Goal: Obtain resource: Obtain resource

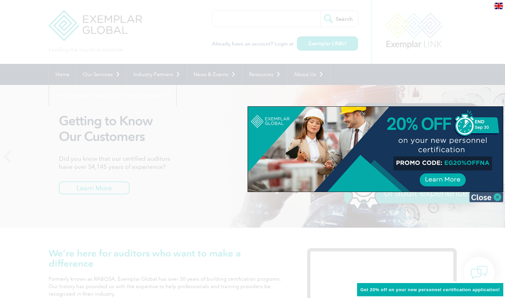
click at [487, 198] on img at bounding box center [487, 197] width 34 height 10
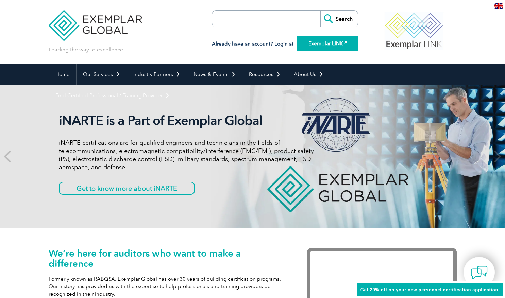
click at [332, 44] on link "Exemplar LINK" at bounding box center [327, 43] width 61 height 14
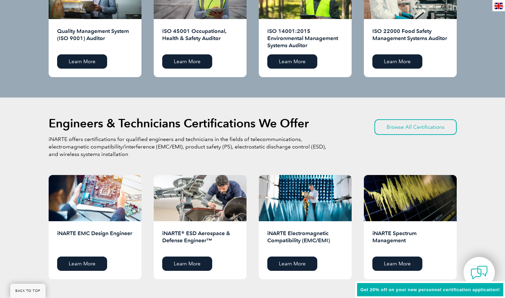
scroll to position [783, 0]
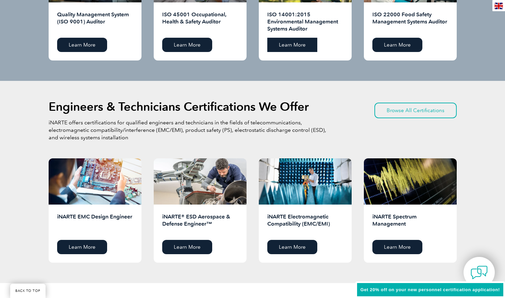
click at [293, 44] on link "Learn More" at bounding box center [292, 45] width 50 height 14
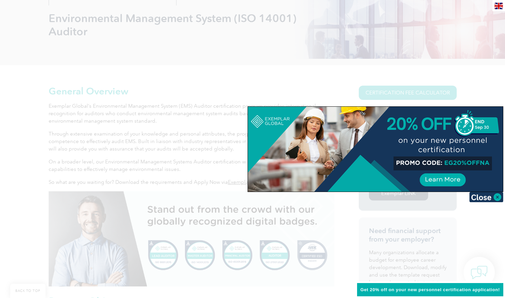
scroll to position [102, 0]
click at [498, 198] on img at bounding box center [487, 197] width 34 height 10
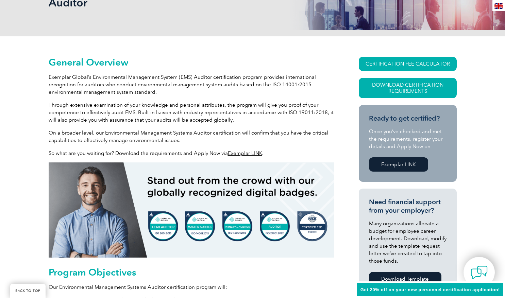
scroll to position [136, 0]
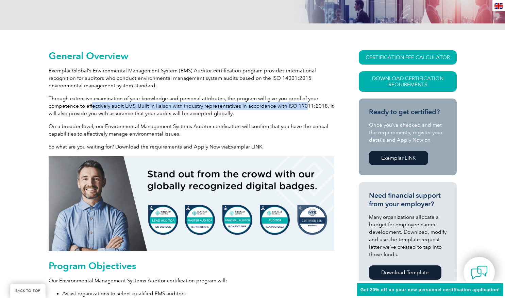
drag, startPoint x: 92, startPoint y: 107, endPoint x: 301, endPoint y: 104, distance: 208.9
click at [301, 104] on p "Through extensive examination of your knowledge and personal attributes, the pr…" at bounding box center [192, 106] width 286 height 22
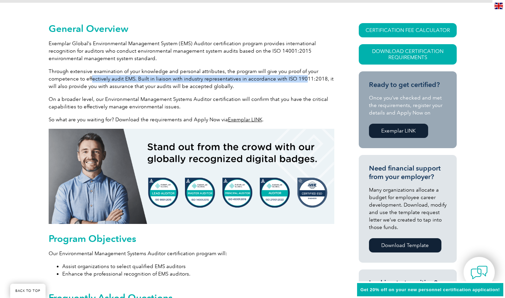
scroll to position [170, 0]
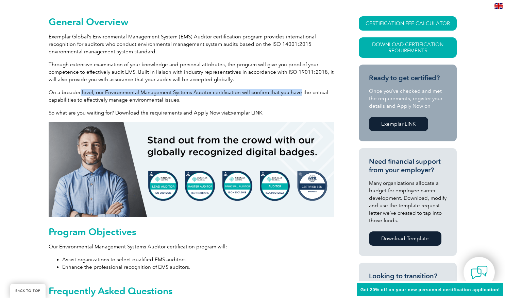
drag, startPoint x: 79, startPoint y: 93, endPoint x: 297, endPoint y: 90, distance: 218.5
click at [297, 90] on p "On a broader level, our Environmental Management Systems Auditor certification …" at bounding box center [192, 96] width 286 height 15
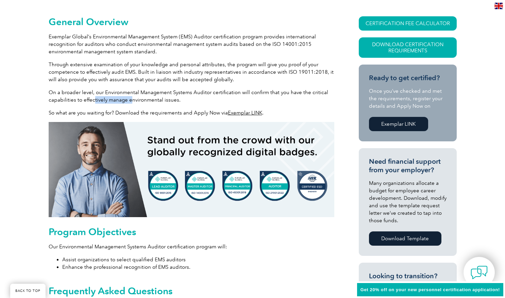
drag, startPoint x: 92, startPoint y: 101, endPoint x: 130, endPoint y: 101, distance: 37.8
click at [130, 101] on p "On a broader level, our Environmental Management Systems Auditor certification …" at bounding box center [192, 96] width 286 height 15
drag, startPoint x: 130, startPoint y: 101, endPoint x: 175, endPoint y: 113, distance: 46.5
click at [175, 113] on p "So what are you waiting for? Download the requirements and Apply Now via Exempl…" at bounding box center [192, 112] width 286 height 7
drag, startPoint x: 175, startPoint y: 113, endPoint x: 198, endPoint y: 114, distance: 22.8
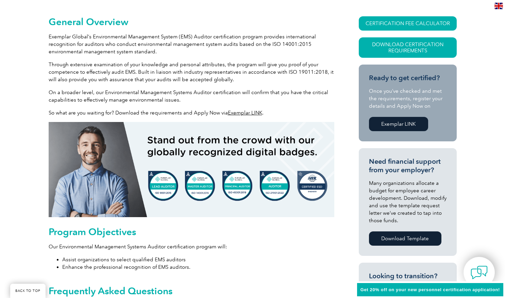
click at [198, 114] on p "So what are you waiting for? Download the requirements and Apply Now via Exempl…" at bounding box center [192, 112] width 286 height 7
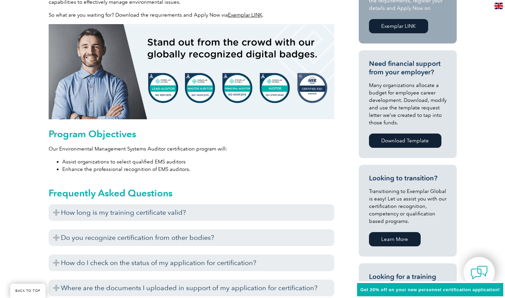
scroll to position [272, 0]
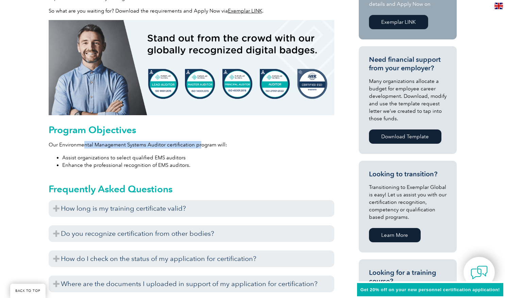
drag, startPoint x: 86, startPoint y: 146, endPoint x: 199, endPoint y: 147, distance: 113.0
click at [199, 147] on p "Our Environmental Management Systems Auditor certification program will:" at bounding box center [192, 144] width 286 height 7
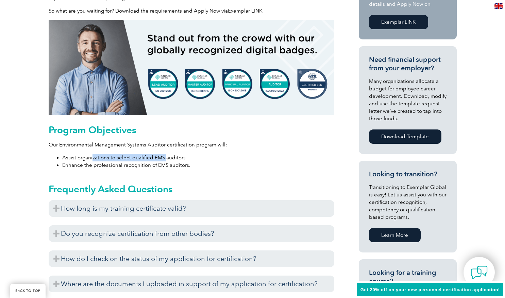
drag, startPoint x: 92, startPoint y: 159, endPoint x: 164, endPoint y: 160, distance: 72.1
click at [164, 160] on li "Assist organizations to select qualified EMS auditors" at bounding box center [198, 157] width 272 height 7
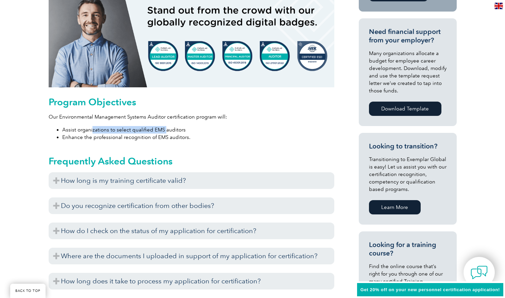
scroll to position [306, 0]
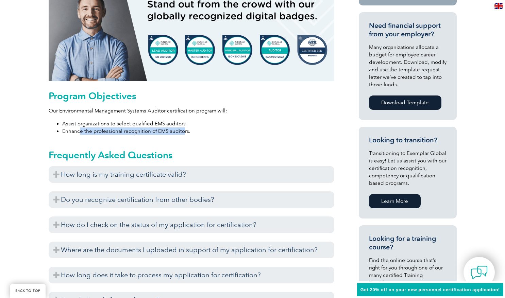
drag, startPoint x: 81, startPoint y: 131, endPoint x: 183, endPoint y: 131, distance: 102.4
click at [183, 131] on li "Enhance the professional recognition of EMS auditors." at bounding box center [198, 131] width 272 height 7
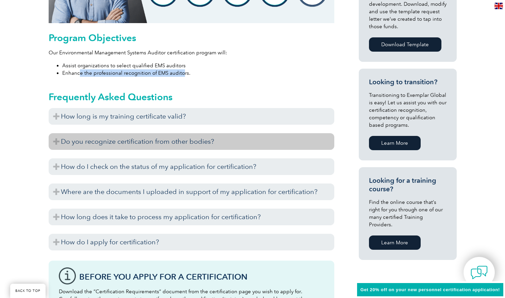
scroll to position [374, 0]
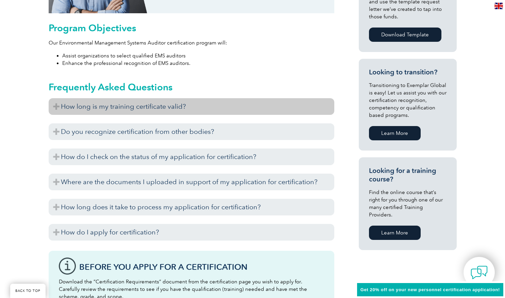
click at [70, 108] on h3 "How long is my training certificate valid?" at bounding box center [192, 106] width 286 height 17
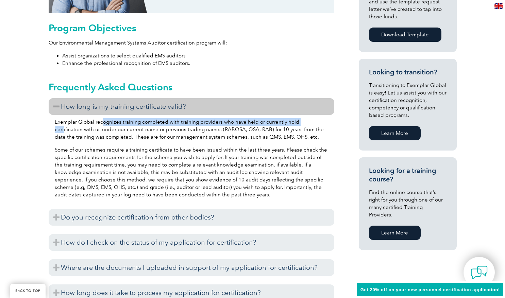
drag, startPoint x: 102, startPoint y: 121, endPoint x: 305, endPoint y: 122, distance: 202.1
click at [305, 122] on p "Exemplar Global recognizes training completed with training providers who have …" at bounding box center [192, 129] width 274 height 22
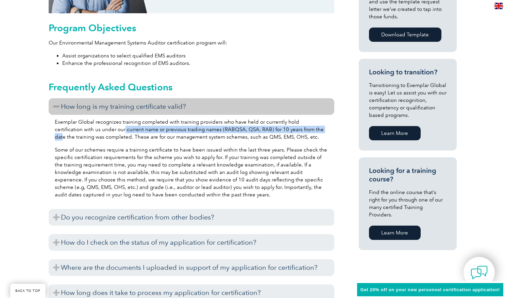
drag, startPoint x: 95, startPoint y: 130, endPoint x: 298, endPoint y: 131, distance: 203.1
click at [298, 131] on p "Exemplar Global recognizes training completed with training providers who have …" at bounding box center [192, 129] width 274 height 22
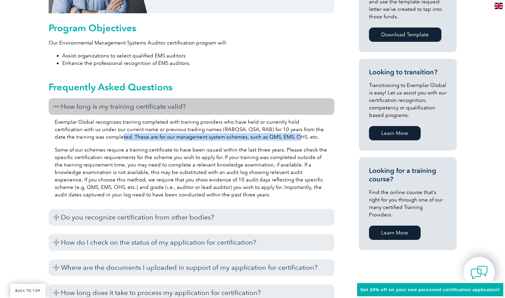
drag, startPoint x: 101, startPoint y: 138, endPoint x: 274, endPoint y: 138, distance: 172.5
click at [274, 138] on p "Exemplar Global recognizes training completed with training providers who have …" at bounding box center [192, 129] width 274 height 22
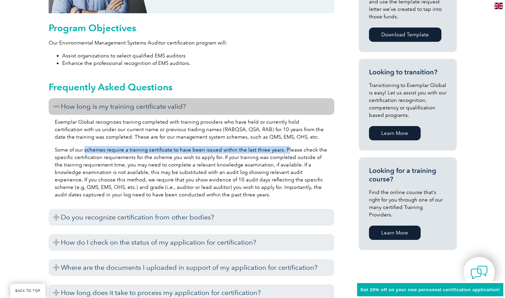
drag, startPoint x: 85, startPoint y: 151, endPoint x: 284, endPoint y: 152, distance: 199.0
click at [284, 152] on p "Some of our schemes require a training certificate to have been issued within t…" at bounding box center [192, 172] width 274 height 52
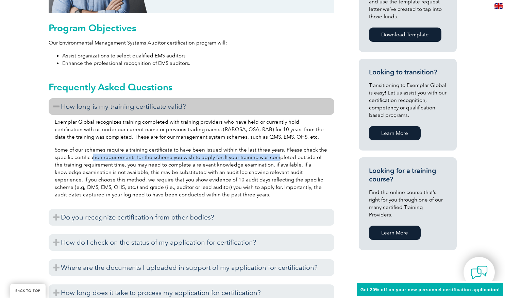
drag, startPoint x: 92, startPoint y: 158, endPoint x: 276, endPoint y: 159, distance: 183.7
click at [276, 159] on p "Some of our schemes require a training certificate to have been issued within t…" at bounding box center [192, 172] width 274 height 52
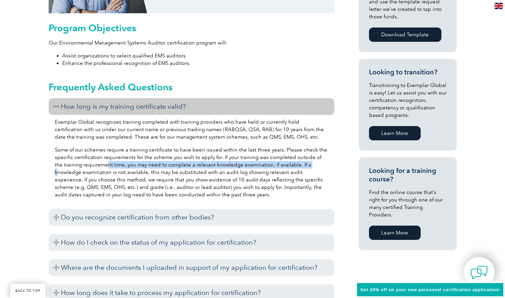
drag, startPoint x: 98, startPoint y: 163, endPoint x: 300, endPoint y: 165, distance: 202.8
click at [300, 165] on p "Some of our schemes require a training certificate to have been issued within t…" at bounding box center [192, 172] width 274 height 52
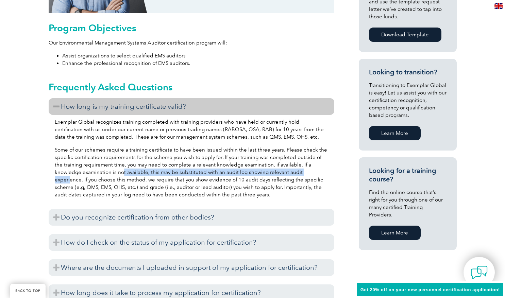
drag, startPoint x: 95, startPoint y: 173, endPoint x: 286, endPoint y: 175, distance: 190.9
click at [286, 175] on p "Some of our schemes require a training certificate to have been issued within t…" at bounding box center [192, 172] width 274 height 52
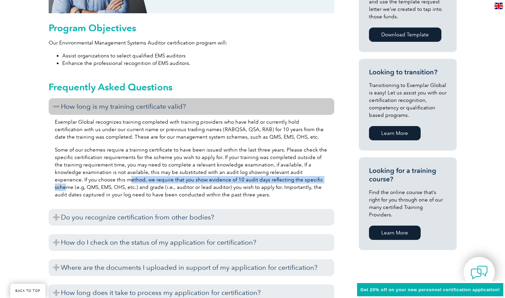
drag, startPoint x: 87, startPoint y: 179, endPoint x: 284, endPoint y: 182, distance: 197.4
click at [284, 182] on p "Some of our schemes require a training certificate to have been issued within t…" at bounding box center [192, 172] width 274 height 52
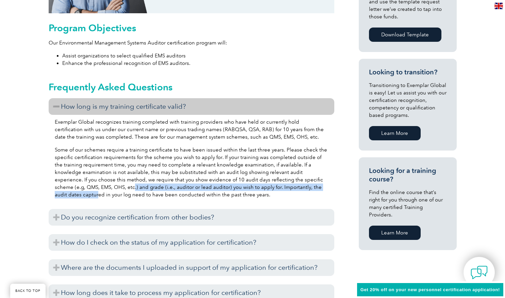
drag, startPoint x: 87, startPoint y: 187, endPoint x: 313, endPoint y: 189, distance: 226.3
click at [313, 189] on p "Some of our schemes require a training certificate to have been issued within t…" at bounding box center [192, 172] width 274 height 52
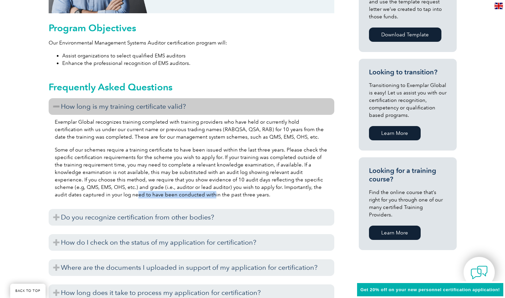
drag, startPoint x: 81, startPoint y: 196, endPoint x: 157, endPoint y: 199, distance: 75.9
click at [157, 199] on div "Exemplar Global recognizes training completed with training providers who have …" at bounding box center [192, 159] width 286 height 89
drag, startPoint x: 157, startPoint y: 199, endPoint x: 202, endPoint y: 194, distance: 45.2
click at [202, 194] on p "Some of our schemes require a training certificate to have been issued within t…" at bounding box center [192, 172] width 274 height 52
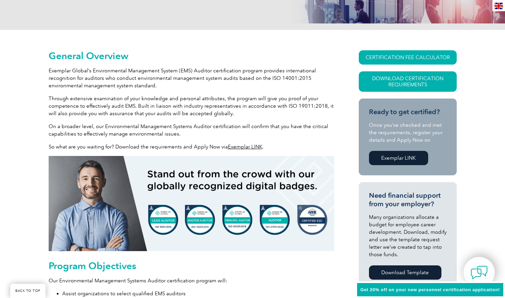
scroll to position [102, 0]
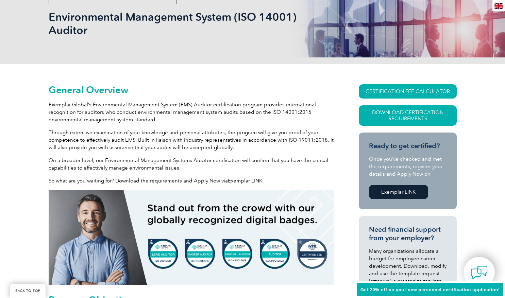
click at [246, 181] on link "Exemplar LINK" at bounding box center [245, 181] width 34 height 6
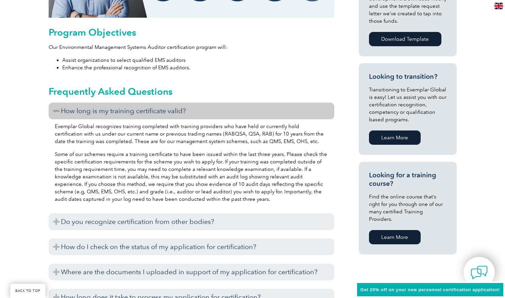
scroll to position [374, 0]
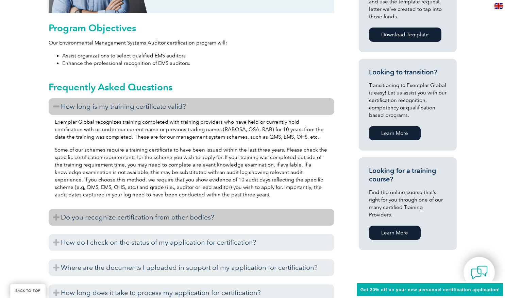
click at [251, 216] on h3 "Do you recognize certification from other bodies?" at bounding box center [192, 217] width 286 height 17
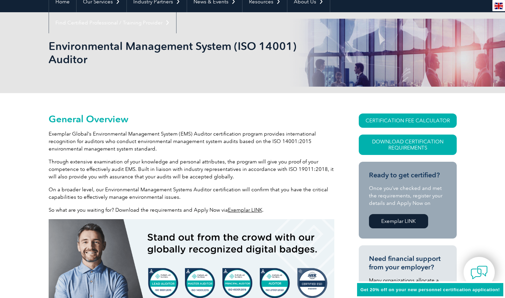
scroll to position [0, 0]
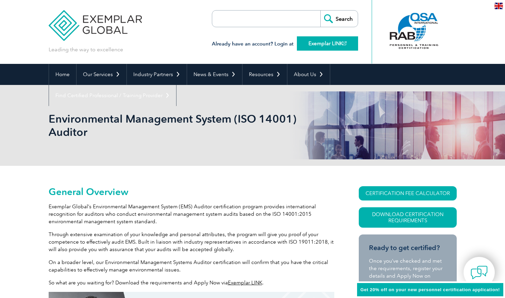
click at [322, 44] on link "Exemplar LINK" at bounding box center [327, 43] width 61 height 14
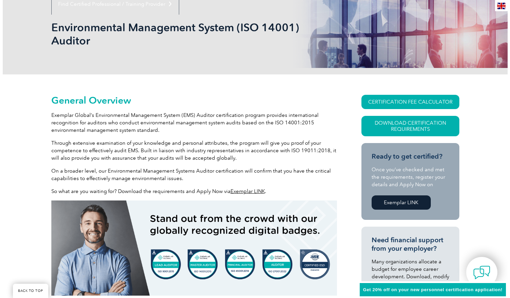
scroll to position [102, 0]
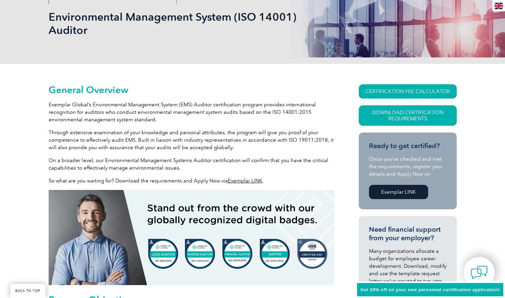
click at [248, 180] on link "Exemplar LINK" at bounding box center [245, 181] width 34 height 6
click at [423, 116] on link "Download Certification Requirements" at bounding box center [408, 115] width 98 height 20
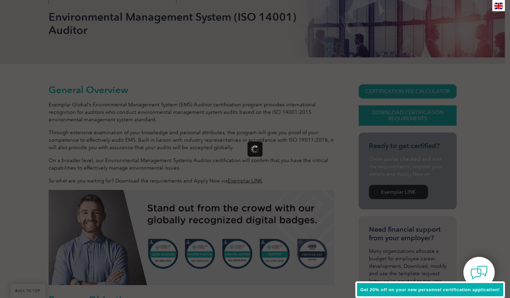
scroll to position [0, 0]
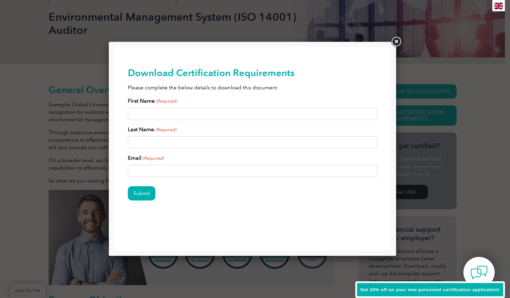
click at [154, 116] on input "First Name (Required)" at bounding box center [253, 114] width 250 height 12
type input "Andrew"
type input "Cameron"
type input "a.cameron0721@gmail.com"
click at [145, 192] on input "Submit" at bounding box center [142, 193] width 28 height 14
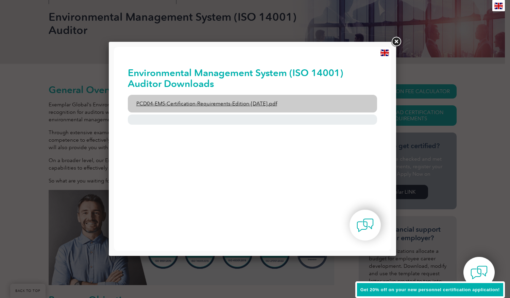
click at [216, 104] on link "PCD04-EMS-Certification-Requirements-Edition-2-April-2022.pdf" at bounding box center [253, 104] width 250 height 18
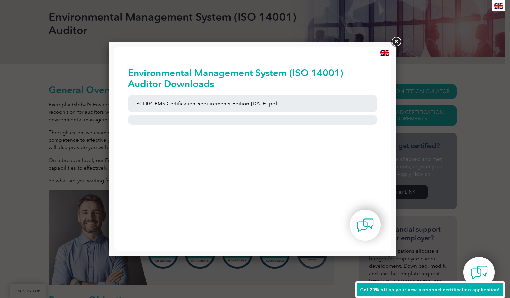
click at [396, 39] on link at bounding box center [396, 42] width 12 height 12
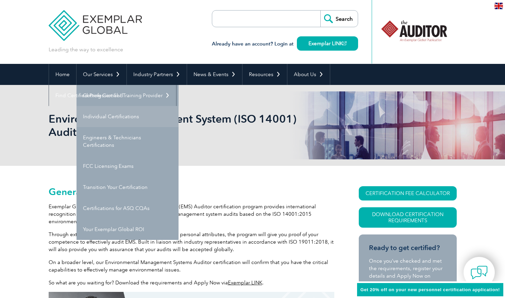
click at [112, 114] on link "Individual Certifications" at bounding box center [128, 116] width 102 height 21
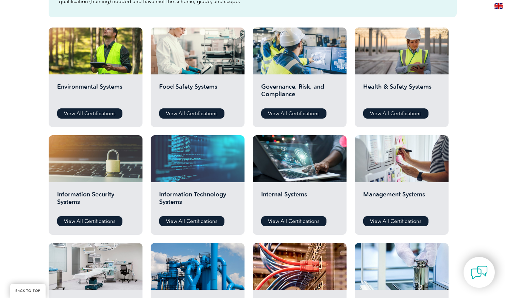
scroll to position [204, 0]
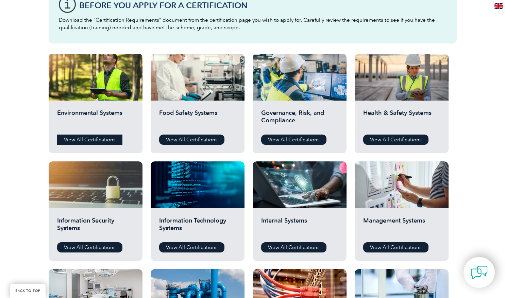
click at [95, 140] on link "View All Certifications" at bounding box center [89, 140] width 65 height 10
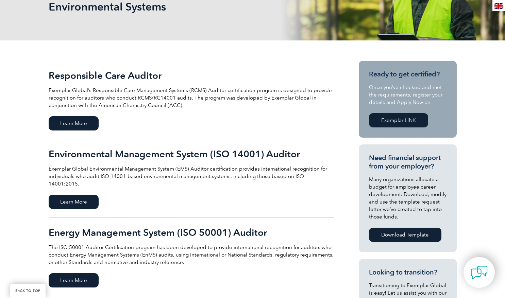
scroll to position [102, 0]
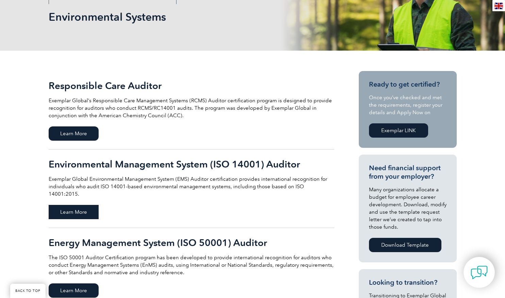
click at [86, 205] on span "Learn More" at bounding box center [74, 212] width 50 height 14
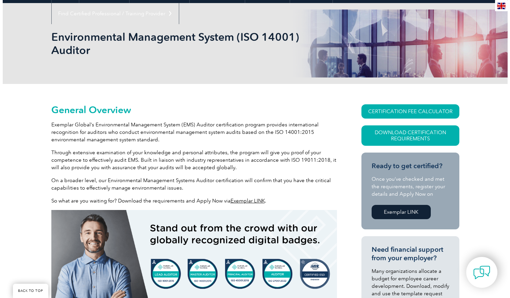
scroll to position [68, 0]
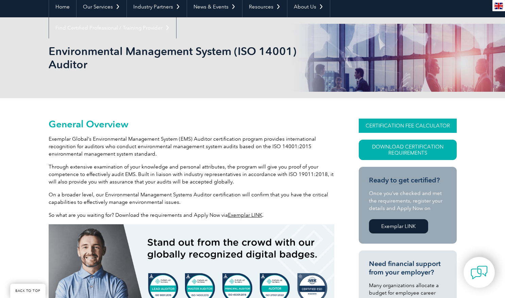
click at [421, 126] on link "CERTIFICATION FEE CALCULATOR" at bounding box center [408, 126] width 98 height 14
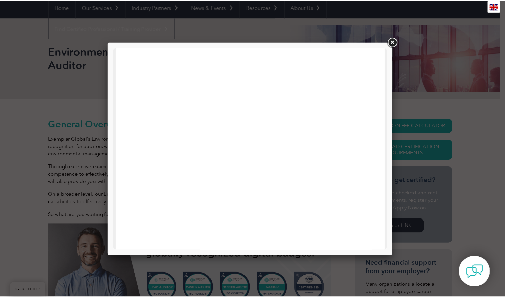
scroll to position [325, 0]
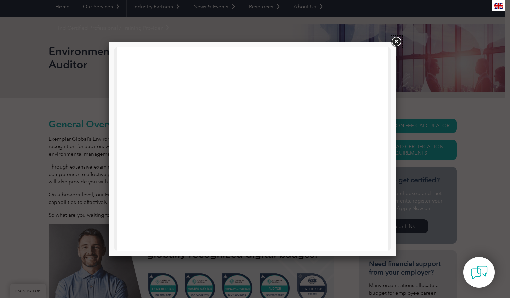
click at [396, 40] on link at bounding box center [396, 42] width 12 height 12
